Goal: Transaction & Acquisition: Purchase product/service

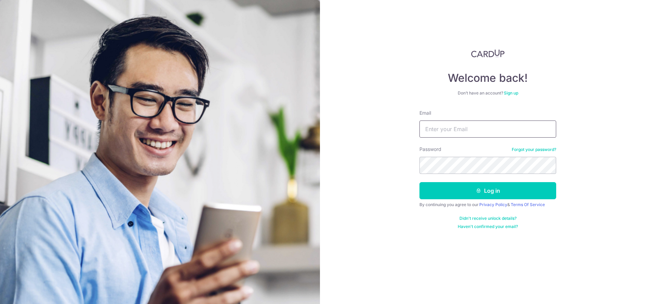
click at [463, 129] on input "Email" at bounding box center [487, 128] width 137 height 17
click at [456, 131] on input "Email" at bounding box center [487, 128] width 137 height 17
type input "bryanbbsj@gmail.com"
click at [419, 182] on button "Log in" at bounding box center [487, 190] width 137 height 17
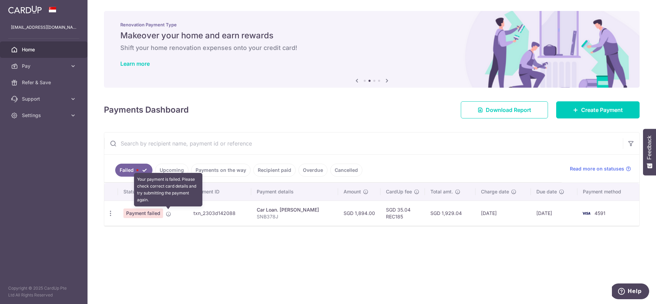
click at [168, 213] on icon at bounding box center [168, 213] width 5 height 5
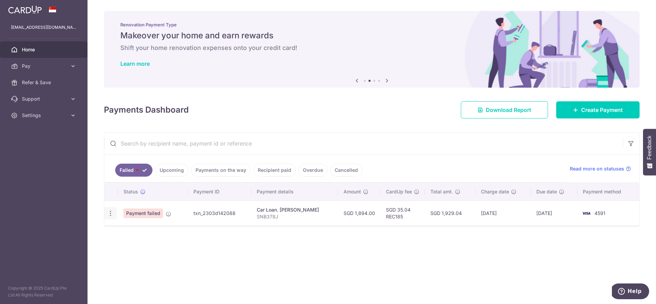
click at [108, 214] on icon "button" at bounding box center [110, 213] width 7 height 7
click at [126, 231] on span "Update payment" at bounding box center [147, 232] width 46 height 8
radio input "true"
type input "1,894.00"
type input "SNB378J"
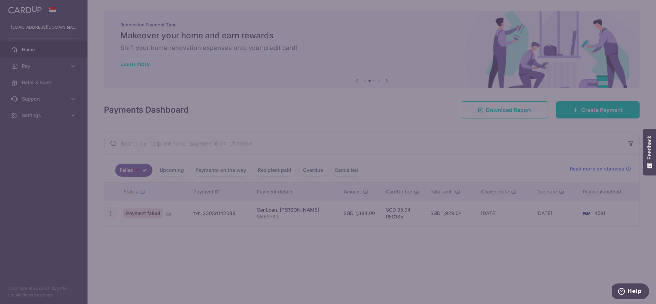
type input "REC185"
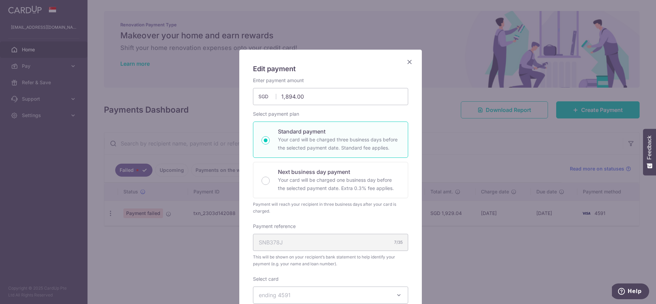
scroll to position [250, 0]
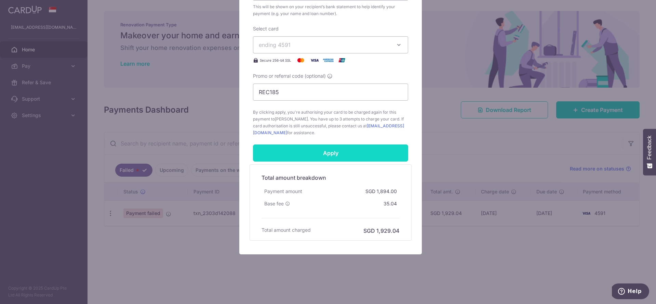
click at [310, 151] on input "Apply" at bounding box center [330, 152] width 155 height 17
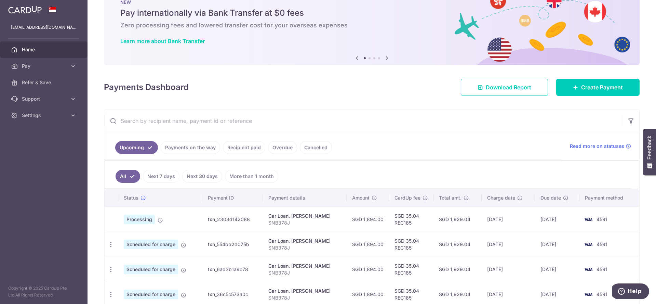
scroll to position [23, 0]
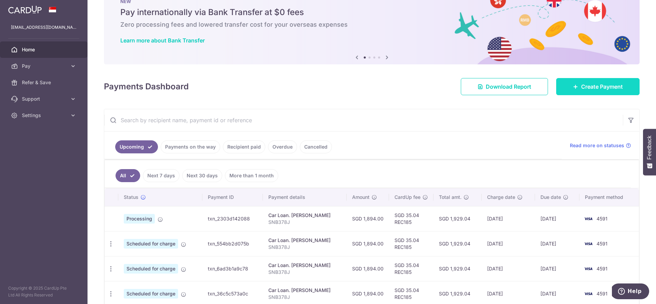
click at [575, 86] on link "Create Payment" at bounding box center [597, 86] width 83 height 17
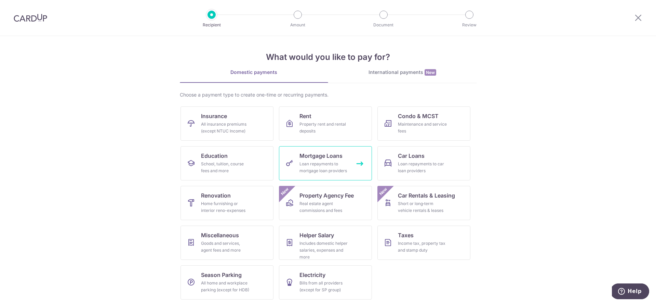
scroll to position [2, 0]
click at [443, 201] on div "Short or long‑term vehicle rentals & leases" at bounding box center [422, 206] width 49 height 14
click at [388, 162] on icon at bounding box center [388, 162] width 8 height 8
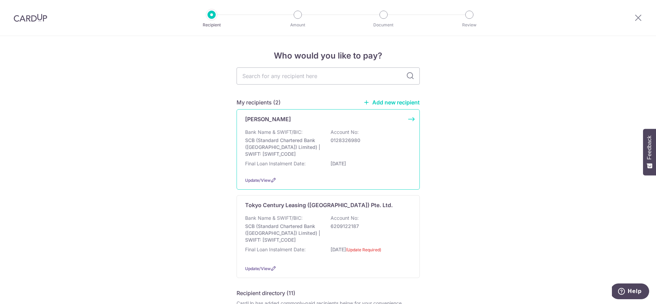
click at [379, 129] on div "Bank Name & SWIFT/BIC: SCB (Standard Chartered Bank (Singapore) Limited) | SWIF…" at bounding box center [328, 143] width 166 height 29
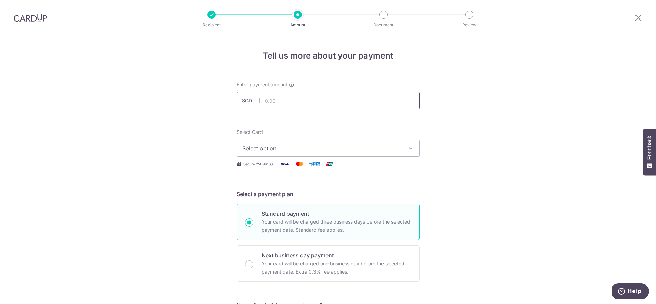
click at [313, 101] on input "text" at bounding box center [328, 100] width 183 height 17
type input "1,231.00"
click at [329, 138] on div "Select Card Select option Add credit card Your Cards **** 1008 **** 4591 **** 8…" at bounding box center [328, 143] width 183 height 28
click at [329, 144] on span "Select option" at bounding box center [321, 148] width 159 height 8
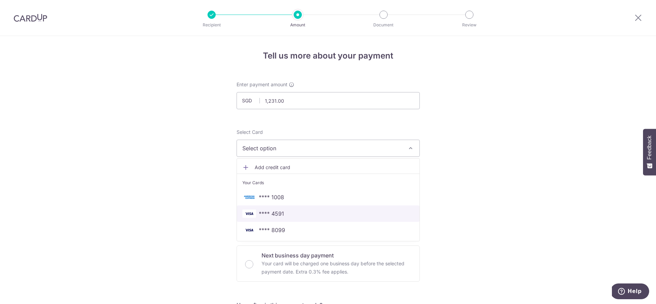
click at [330, 212] on span "**** 4591" at bounding box center [328, 213] width 172 height 8
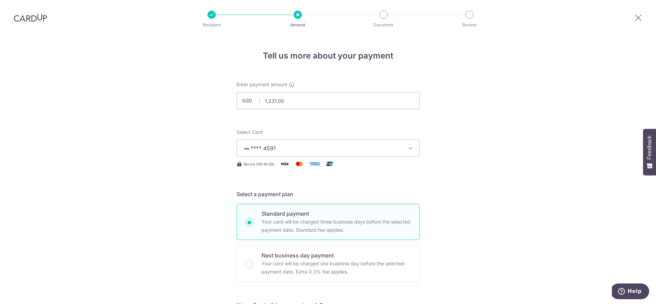
click at [337, 146] on span "**** 4591" at bounding box center [321, 148] width 159 height 8
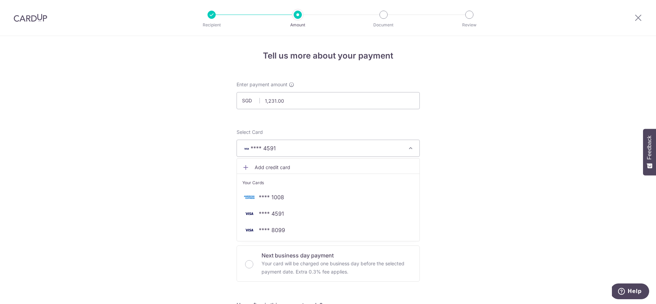
drag, startPoint x: 183, startPoint y: 167, endPoint x: 196, endPoint y: 172, distance: 13.8
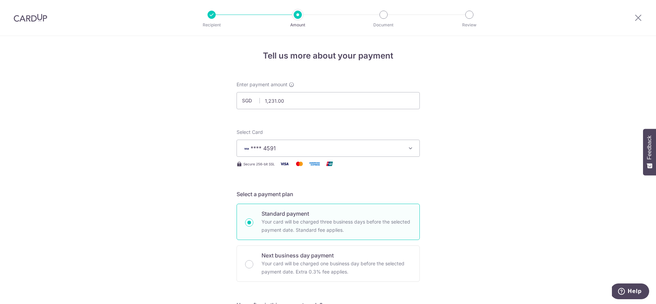
click at [270, 148] on span "**** 4591" at bounding box center [263, 148] width 25 height 7
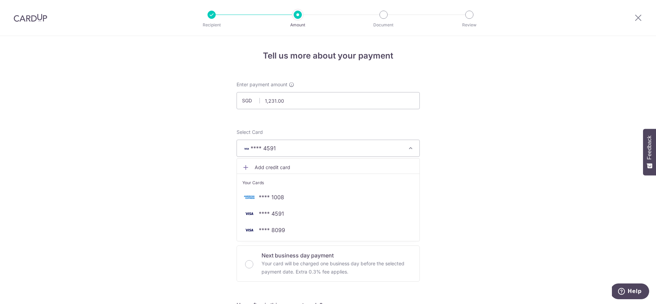
click at [283, 168] on span "Add credit card" at bounding box center [334, 167] width 159 height 7
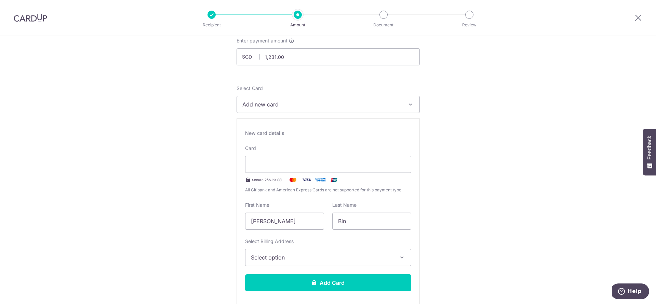
scroll to position [137, 0]
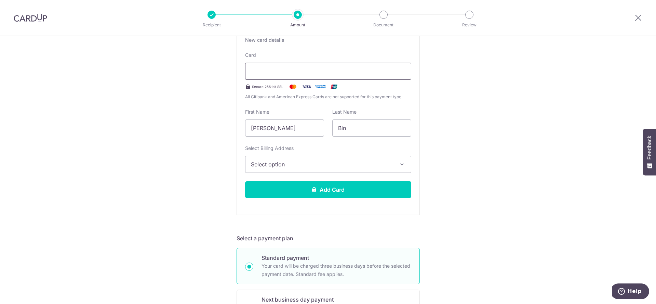
click at [367, 77] on div at bounding box center [328, 71] width 166 height 17
click at [321, 165] on span "Select option" at bounding box center [322, 164] width 142 height 8
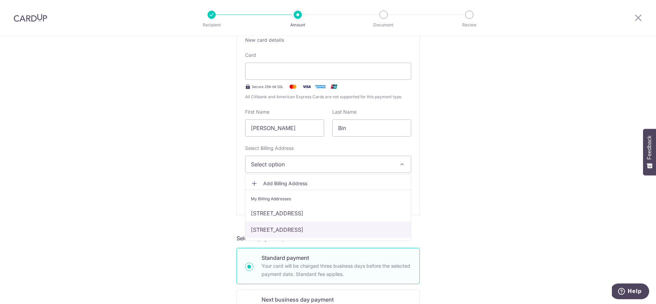
click at [322, 229] on link "316D Punggol Way, 15-687, Singapore, Singapore-824316" at bounding box center [327, 229] width 165 height 16
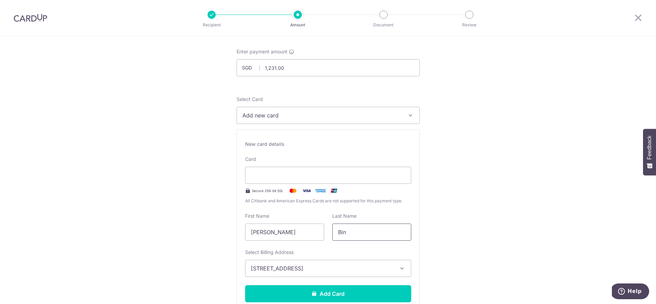
scroll to position [45, 0]
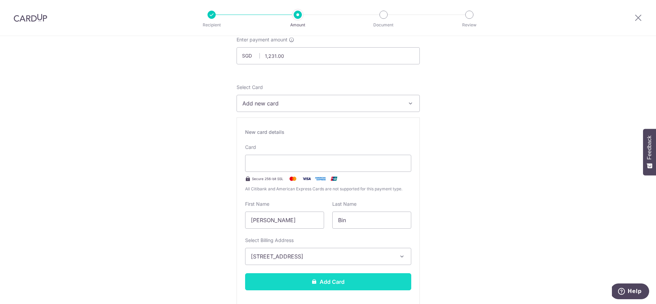
click at [333, 279] on button "Add Card" at bounding box center [328, 281] width 166 height 17
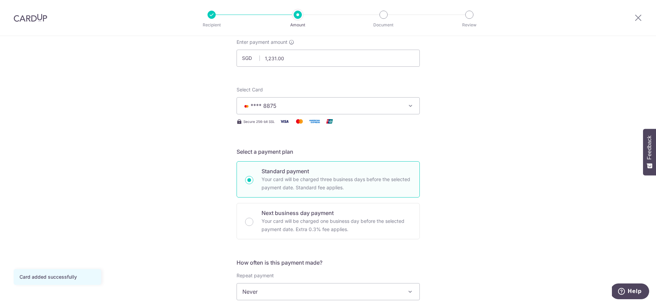
scroll to position [136, 0]
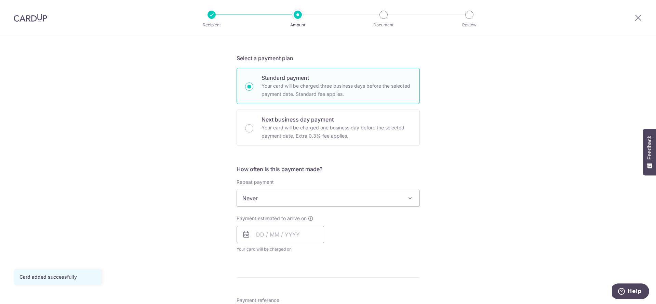
click at [319, 194] on span "Never" at bounding box center [328, 198] width 183 height 16
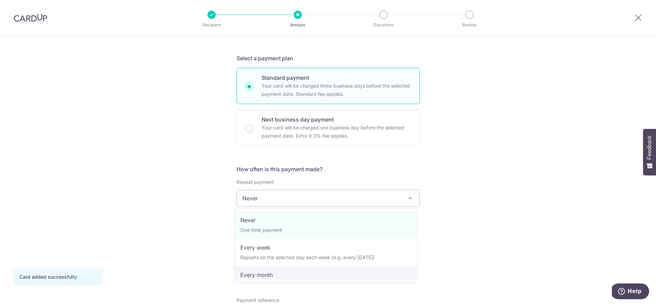
select select "3"
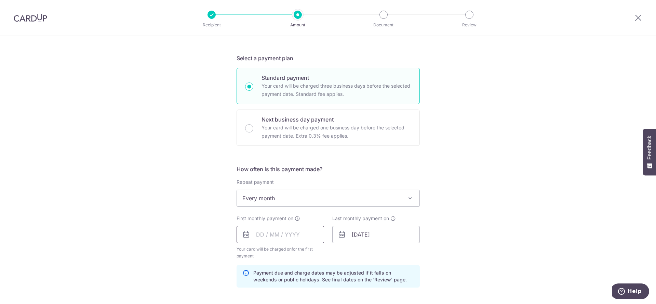
click at [295, 237] on input "text" at bounding box center [281, 234] width 88 height 17
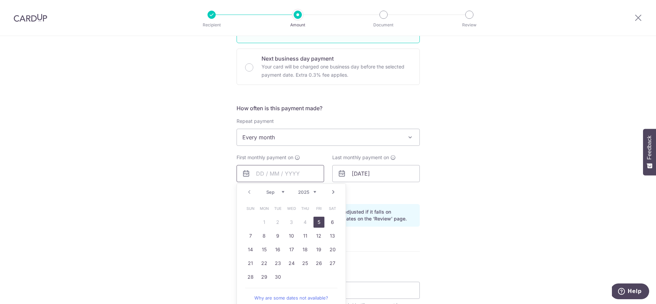
scroll to position [198, 0]
click at [295, 153] on icon at bounding box center [297, 155] width 5 height 5
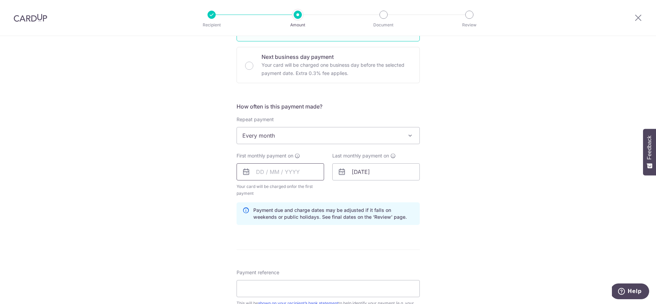
click at [300, 175] on input "text" at bounding box center [281, 171] width 88 height 17
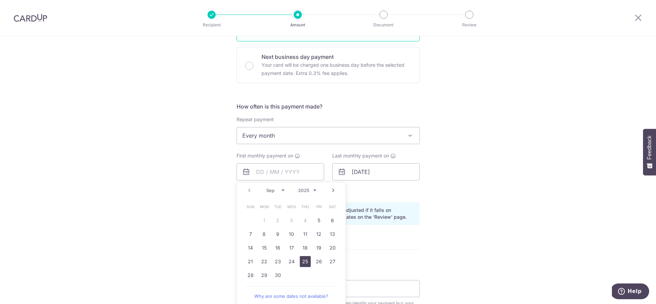
click at [305, 262] on link "25" at bounding box center [305, 261] width 11 height 11
type input "25/09/2025"
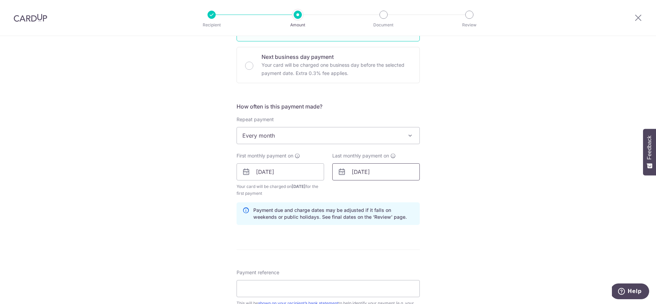
click at [382, 171] on input "[DATE]" at bounding box center [376, 171] width 88 height 17
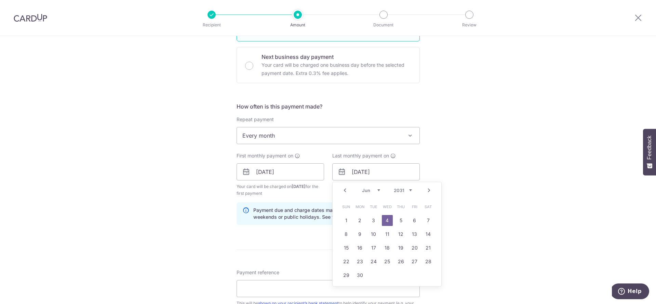
click at [399, 188] on select "2024 2025 2026 2027 2028 2029 2030 2031 2032 2033 2034 2035" at bounding box center [403, 189] width 18 height 5
click at [369, 190] on select "Jan Feb Mar Apr May Jun [DATE] Aug Sep Oct Nov Dec" at bounding box center [371, 189] width 18 height 5
click at [428, 262] on link "25" at bounding box center [428, 261] width 11 height 11
type input "[DATE]"
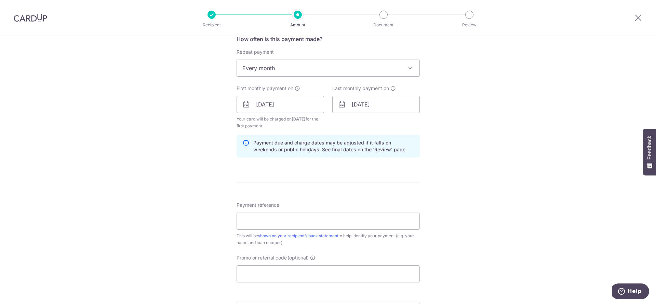
scroll to position [272, 0]
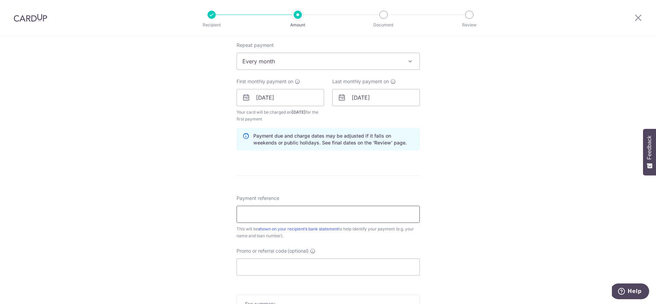
click at [269, 216] on input "Payment reference" at bounding box center [328, 213] width 183 height 17
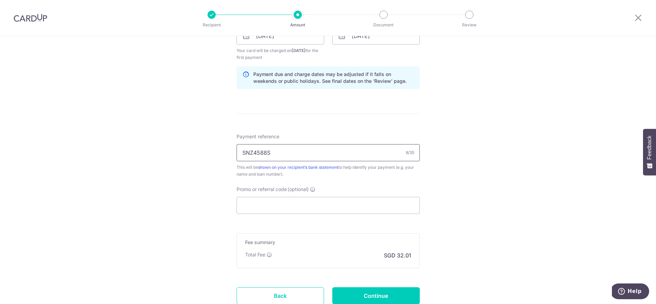
scroll to position [339, 0]
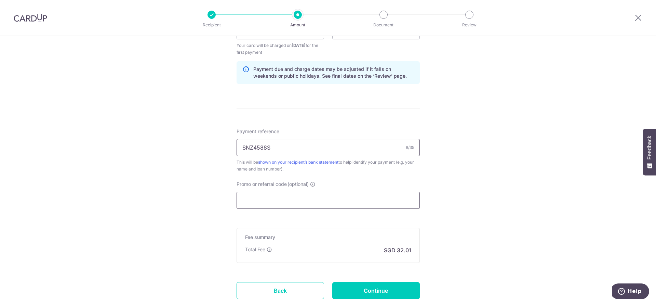
type input "SNZ4588S"
click at [272, 205] on input "Promo or referral code (optional)" at bounding box center [328, 199] width 183 height 17
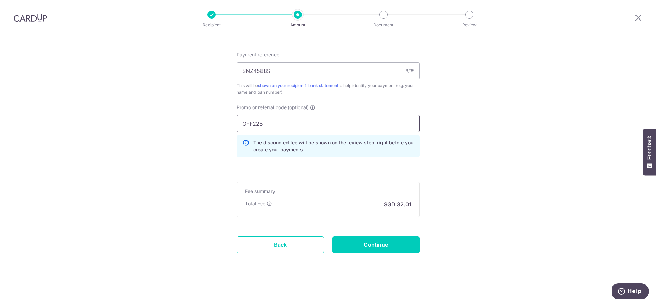
scroll to position [416, 0]
type input "OFF225"
click at [362, 245] on input "Continue" at bounding box center [376, 243] width 88 height 17
type input "Create Schedule"
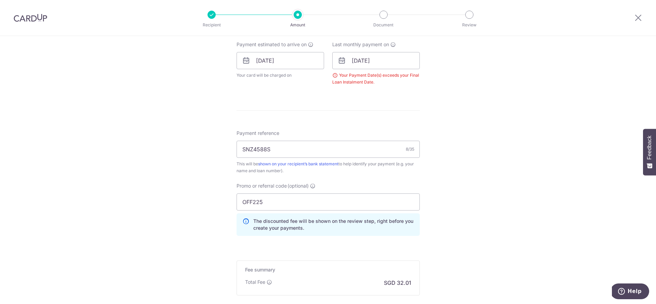
scroll to position [297, 0]
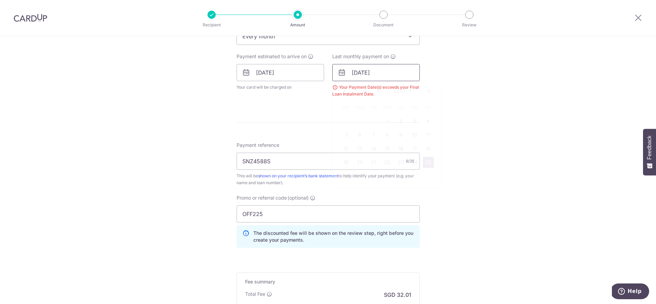
click at [356, 72] on input "25/09/2032" at bounding box center [376, 72] width 88 height 17
click at [298, 109] on form "Enter payment amount SGD 1,231.00 1231.00 Select Card **** 8875 Add credit card…" at bounding box center [328, 73] width 183 height 579
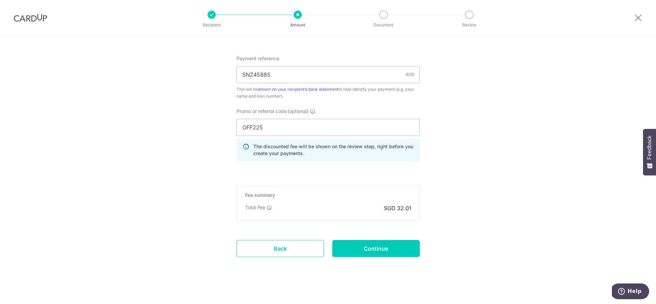
scroll to position [388, 0]
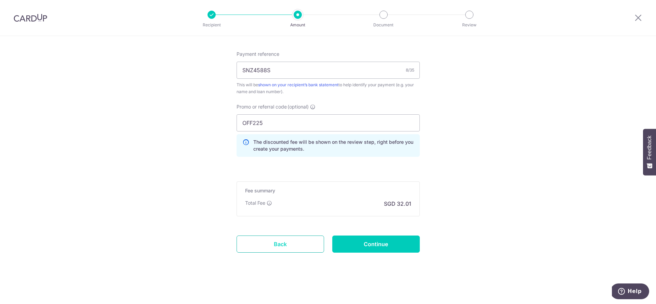
click at [304, 242] on link "Back" at bounding box center [281, 243] width 88 height 17
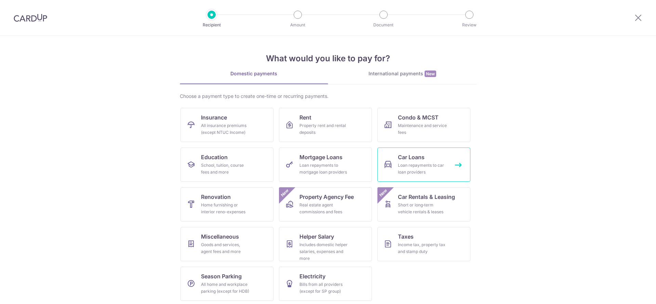
click at [398, 164] on div "Loan repayments to car loan providers" at bounding box center [422, 169] width 49 height 14
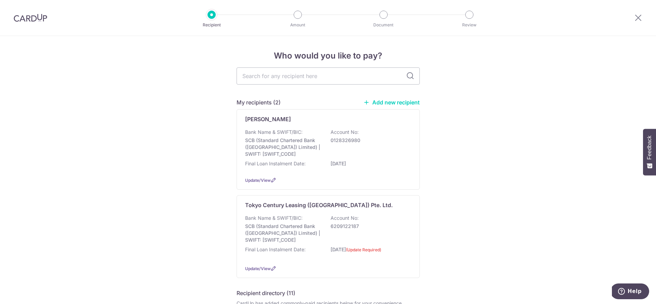
click at [374, 102] on link "Add new recipient" at bounding box center [391, 102] width 56 height 7
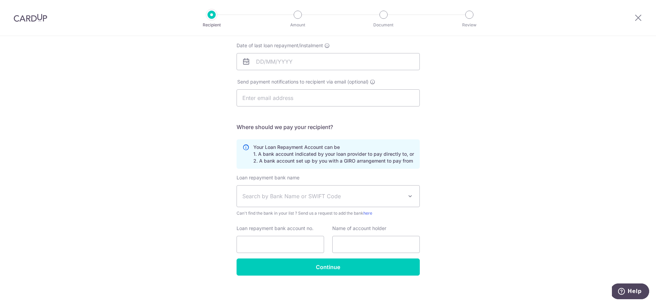
scroll to position [108, 0]
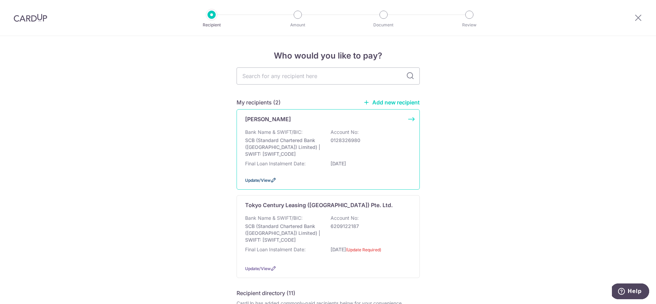
click at [267, 179] on span "Update/View" at bounding box center [258, 179] width 26 height 5
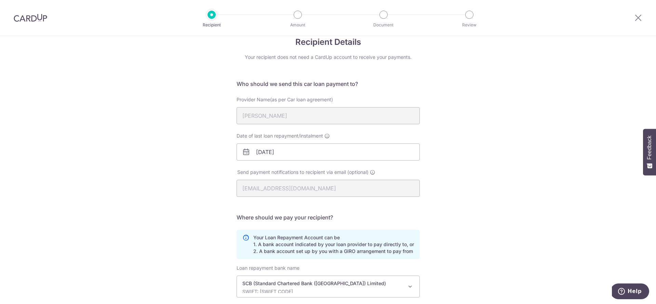
scroll to position [14, 0]
click at [292, 152] on input "[DATE]" at bounding box center [328, 151] width 183 height 17
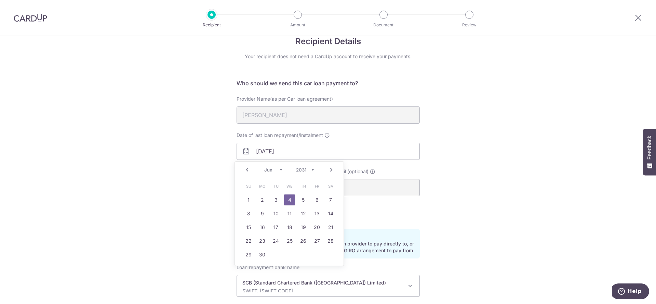
click at [307, 168] on select "2025 2026 2027 2028 2029 2030 2031 2032 2033 2034 2035 2036 2037 2038 2039 2040…" at bounding box center [305, 169] width 18 height 5
click at [308, 169] on select "2025 2026 2027 2028 2029 2030 2031 2032 2033 2034 2035 2036 2037 2038 2039 2040…" at bounding box center [305, 169] width 18 height 5
click at [274, 226] on link "14" at bounding box center [275, 227] width 11 height 11
type input "[DATE]"
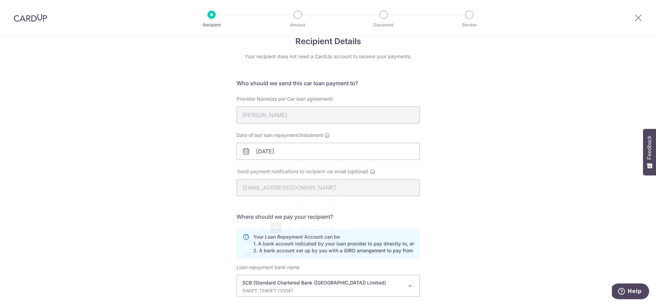
click at [406, 208] on form "Who should we send this car loan payment to? Provider Name(as per Car loan agre…" at bounding box center [328, 217] width 183 height 276
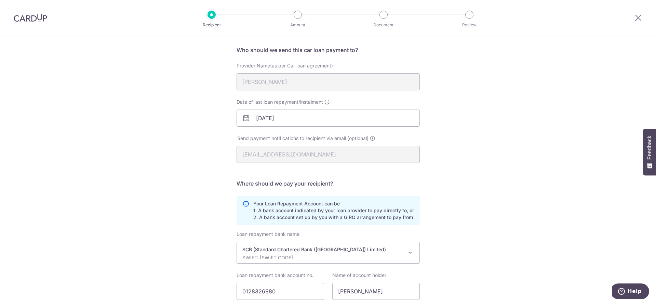
scroll to position [98, 0]
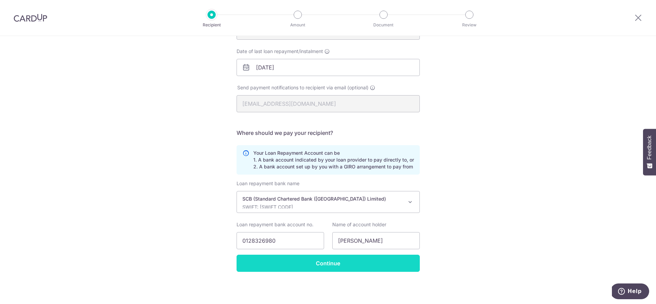
click at [363, 264] on input "Continue" at bounding box center [328, 262] width 183 height 17
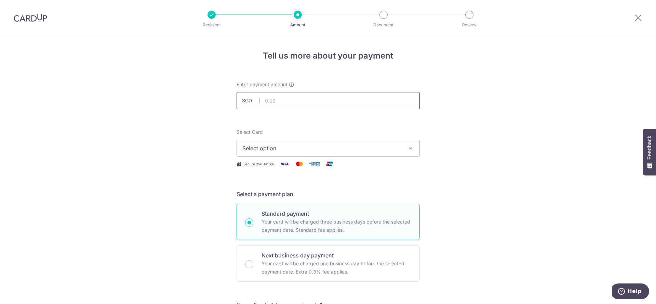
click at [282, 98] on input "text" at bounding box center [328, 100] width 183 height 17
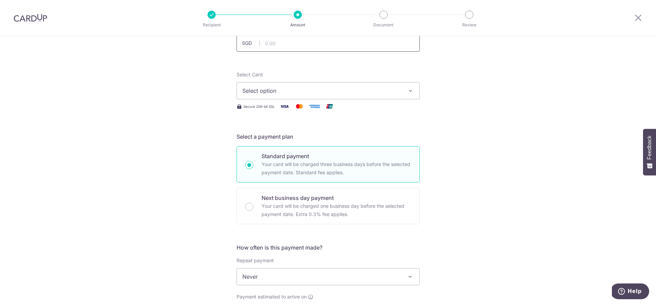
scroll to position [61, 0]
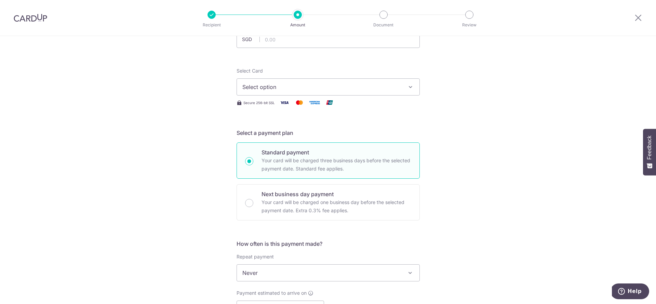
click at [310, 93] on button "Select option" at bounding box center [328, 86] width 183 height 17
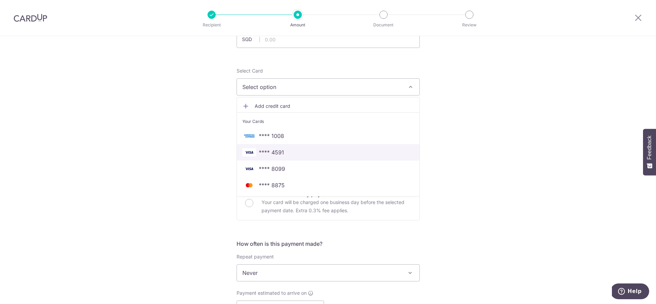
click at [327, 148] on span "**** 4591" at bounding box center [328, 152] width 172 height 8
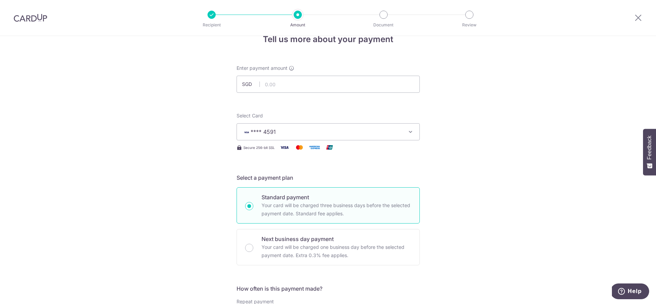
scroll to position [0, 0]
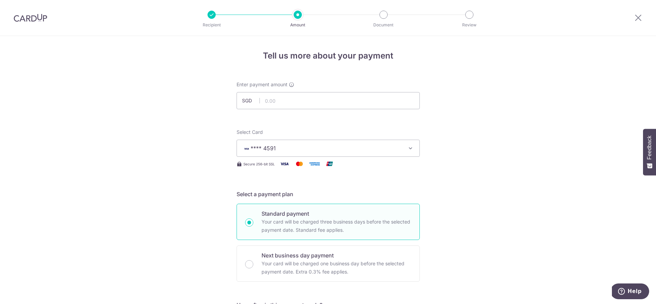
click at [332, 155] on button "**** 4591" at bounding box center [328, 147] width 183 height 17
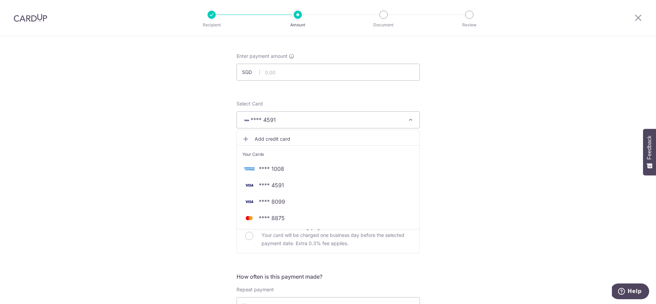
scroll to position [29, 0]
click at [266, 215] on span "**** 8875" at bounding box center [272, 217] width 26 height 8
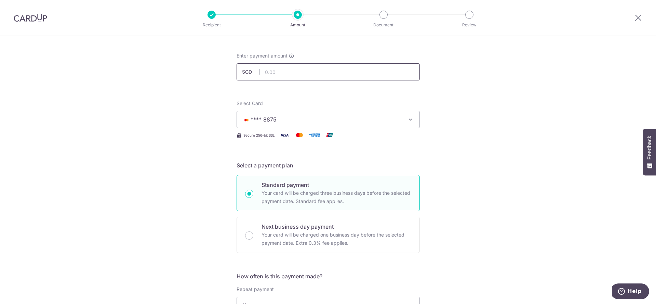
click at [295, 69] on input "text" at bounding box center [328, 71] width 183 height 17
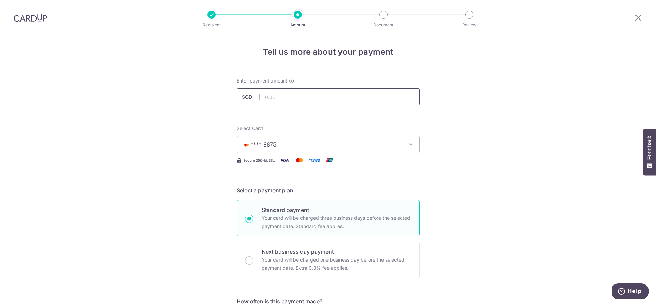
scroll to position [12, 0]
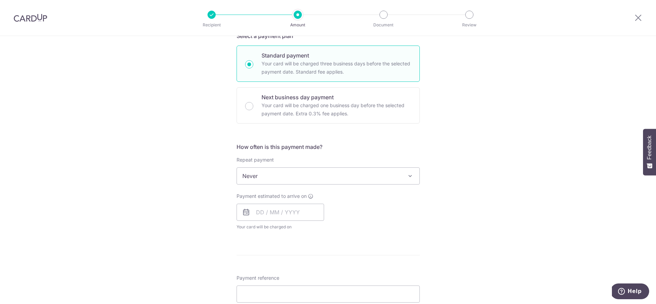
click at [285, 185] on div "How often is this payment made? Repeat payment Never Every week Every month Eve…" at bounding box center [328, 189] width 183 height 93
type input "1,231.00"
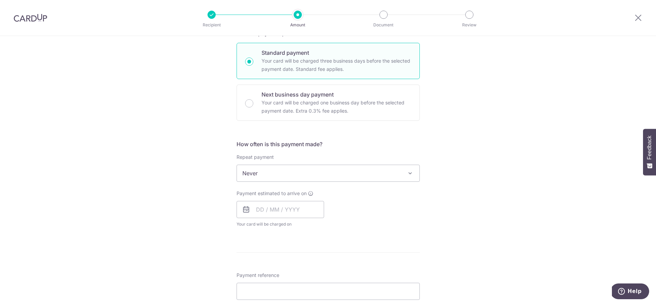
click at [288, 178] on span "Never" at bounding box center [328, 173] width 183 height 16
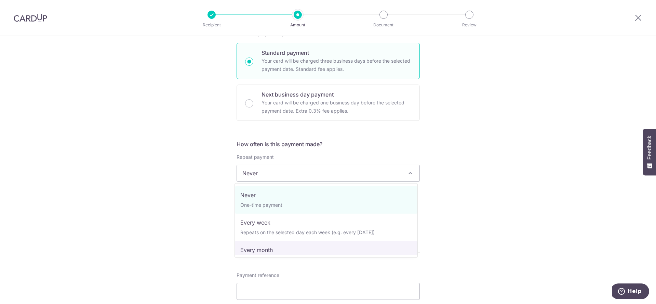
select select "3"
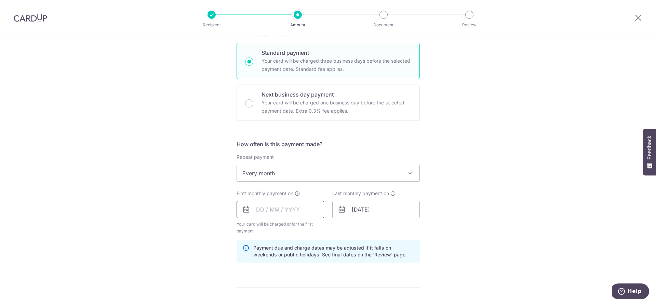
click at [284, 212] on input "text" at bounding box center [281, 209] width 88 height 17
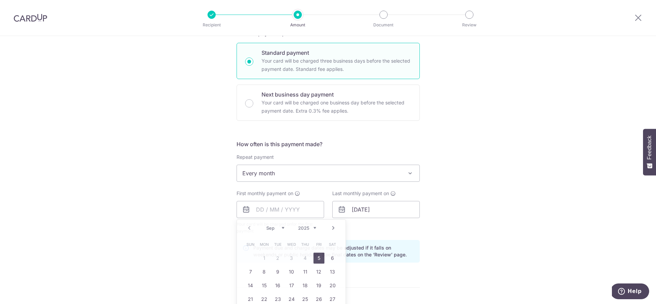
click at [486, 173] on div "Tell us more about your payment Enter payment amount SGD 1,231.00 1231.00 Selec…" at bounding box center [328, 201] width 656 height 653
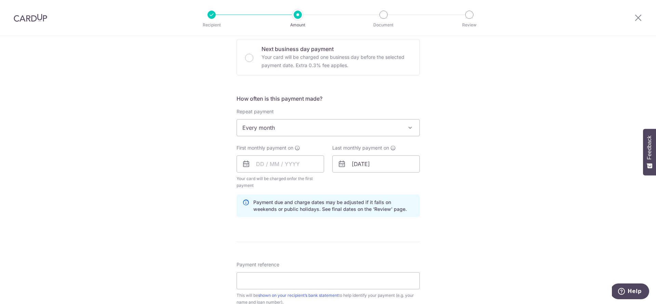
scroll to position [218, 0]
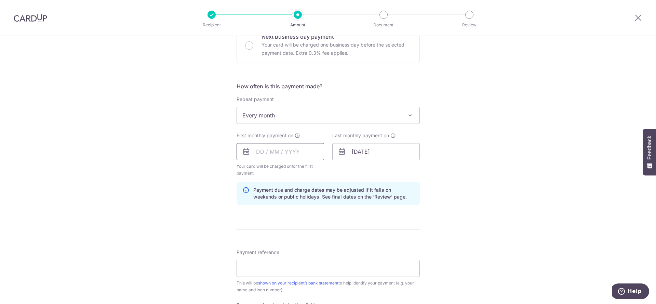
click at [293, 160] on input "text" at bounding box center [281, 151] width 88 height 17
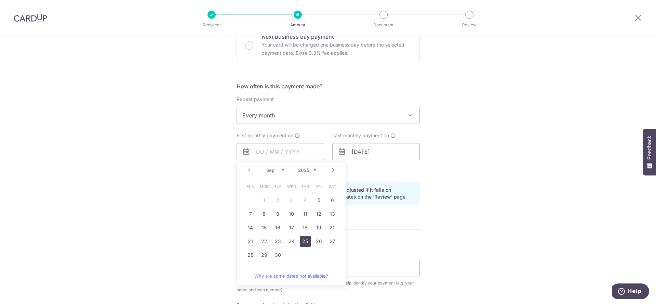
click at [302, 241] on link "25" at bounding box center [305, 241] width 11 height 11
type input "[DATE]"
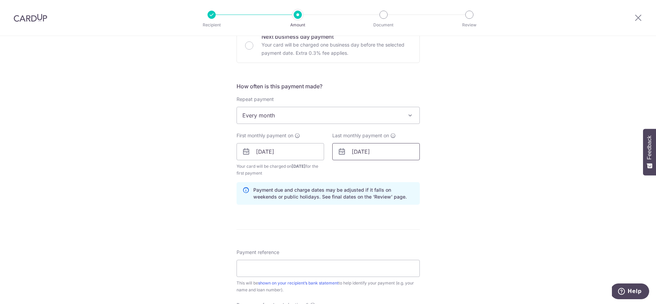
click at [361, 153] on input "[DATE]" at bounding box center [376, 151] width 88 height 17
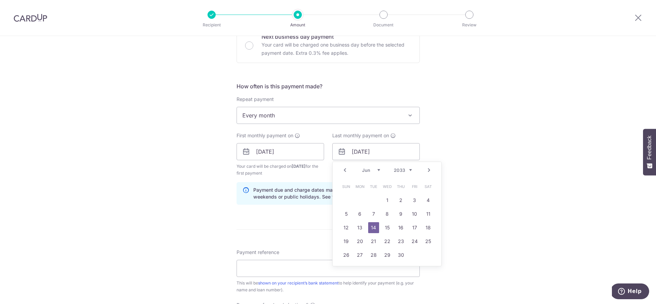
click at [407, 170] on select "2024 2025 2026 2027 2028 2029 2030 2031 2032 2033 2034 2035" at bounding box center [403, 169] width 18 height 5
click at [400, 169] on select "2024 2025 2026 2027 2028 2029 2030 2031 2032 2033 2034 2035" at bounding box center [403, 169] width 18 height 5
click at [372, 169] on select "Jan Feb Mar Apr May Jun [DATE] Aug Sep Oct Nov Dec" at bounding box center [371, 169] width 18 height 5
click at [367, 169] on select "Jan Feb Mar Apr May Jun [DATE] Aug Sep Oct Nov Dec" at bounding box center [371, 169] width 18 height 5
click at [425, 242] on link "25" at bounding box center [428, 241] width 11 height 11
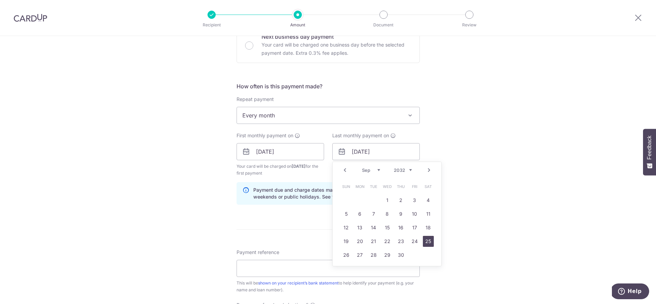
type input "[DATE]"
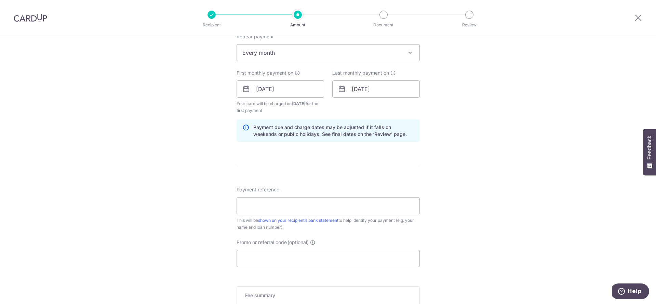
scroll to position [282, 0]
click at [342, 202] on input "Payment reference" at bounding box center [328, 204] width 183 height 17
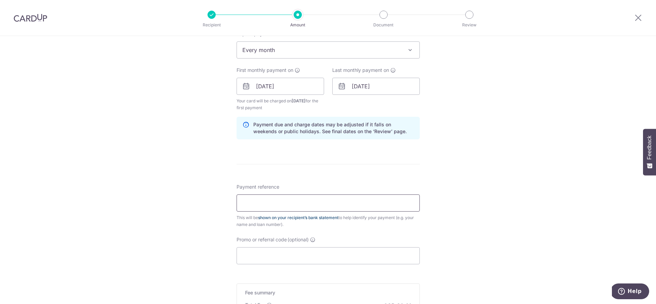
type input "SNZ4588S"
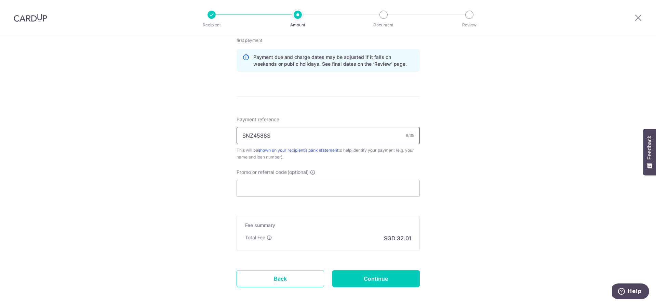
scroll to position [352, 0]
click at [302, 187] on input "Promo or referral code (optional)" at bounding box center [328, 186] width 183 height 17
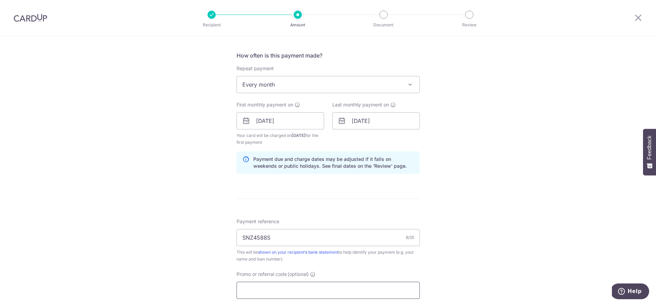
scroll to position [5, 0]
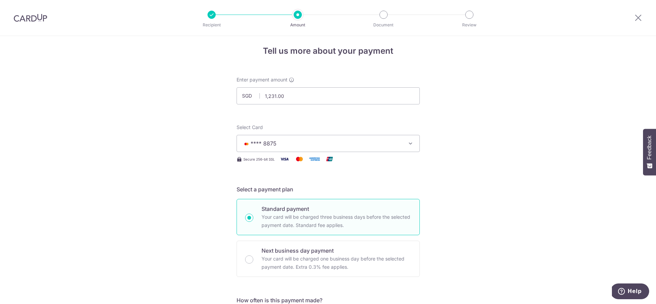
click at [345, 144] on span "**** 8875" at bounding box center [321, 143] width 159 height 8
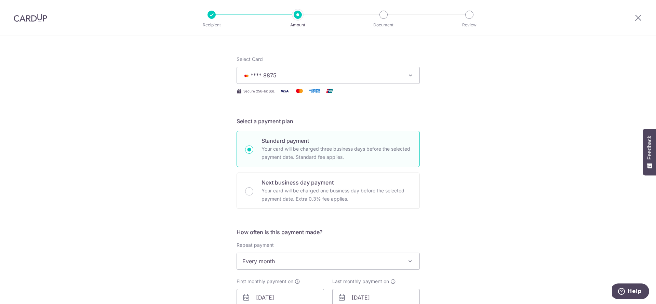
scroll to position [310, 0]
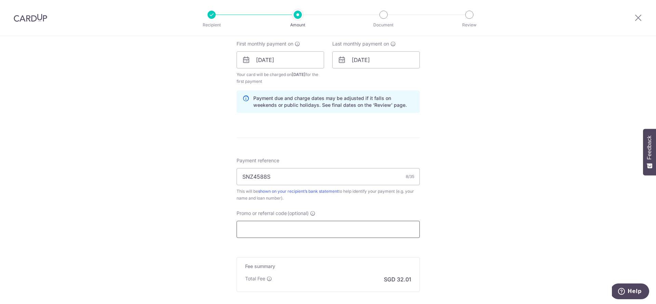
click at [297, 223] on input "Promo or referral code (optional)" at bounding box center [328, 228] width 183 height 17
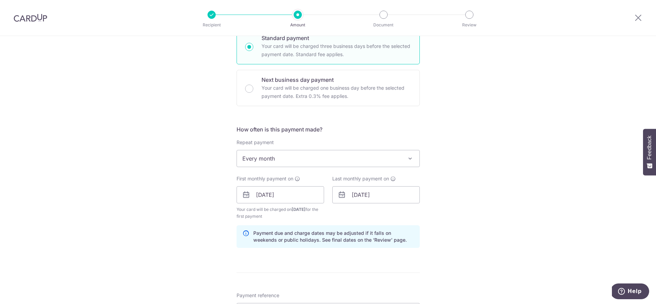
scroll to position [131, 0]
